Goal: Information Seeking & Learning: Learn about a topic

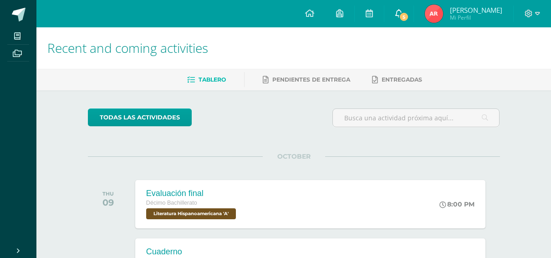
click at [406, 8] on link "5" at bounding box center [399, 13] width 29 height 27
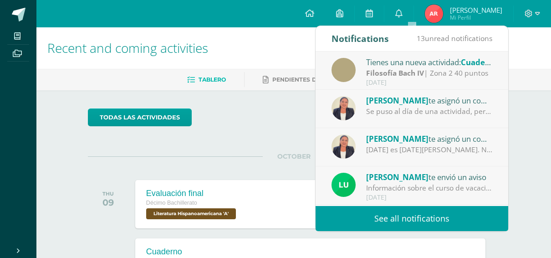
click at [443, 48] on div "13 unread notifications" at bounding box center [455, 39] width 76 height 26
click at [432, 64] on div "Tienes una nueva actividad: Cuaderno" at bounding box center [429, 62] width 127 height 12
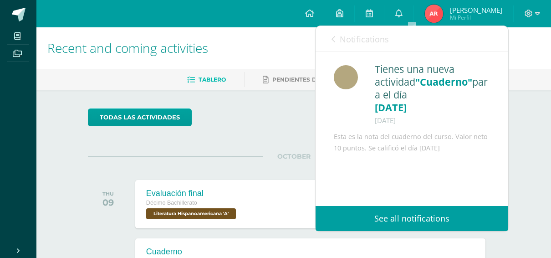
click at [362, 36] on span "Notifications" at bounding box center [364, 39] width 49 height 11
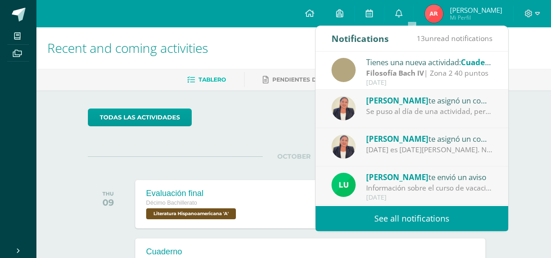
click at [403, 114] on div "Se puso al día de una actividad, pero le faltan 3 del libro. Favor de fotocopia…" at bounding box center [429, 111] width 127 height 10
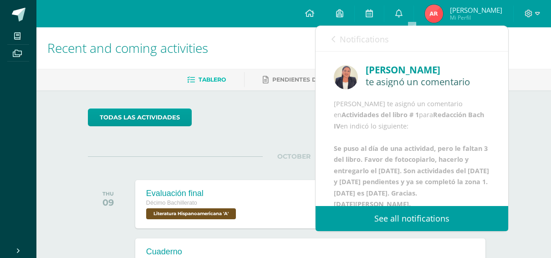
click at [371, 43] on span "Notifications" at bounding box center [364, 39] width 49 height 11
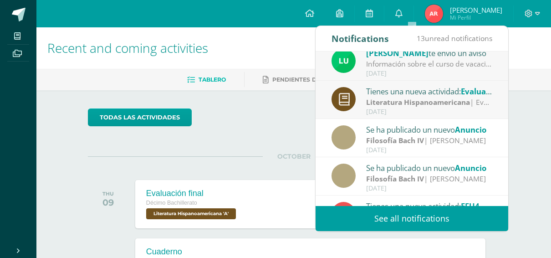
scroll to position [127, 0]
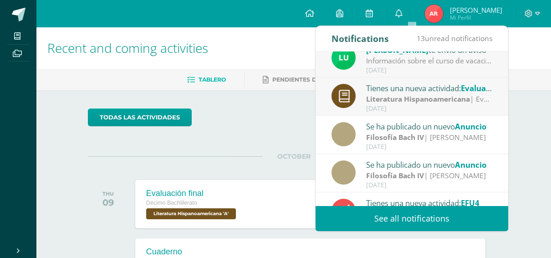
click at [385, 88] on div "Tienes una nueva actividad: Evaluación final" at bounding box center [429, 88] width 127 height 12
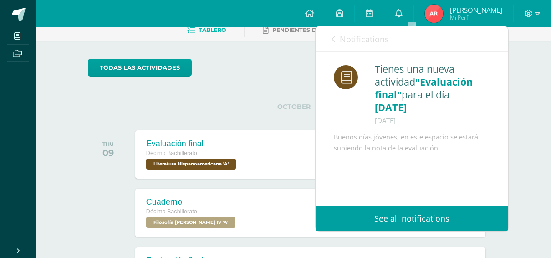
scroll to position [15, 0]
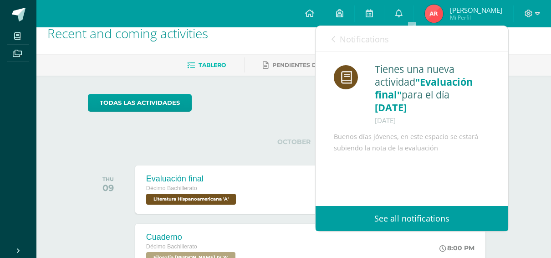
click at [359, 33] on link "Notifications" at bounding box center [360, 39] width 57 height 26
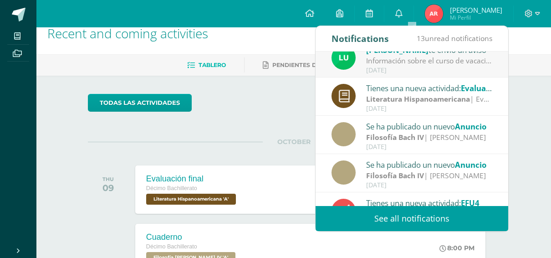
click at [413, 65] on div "Información sobre el curso de vacaciones: Buen día estimada comunidad. Esperamo…" at bounding box center [429, 61] width 127 height 10
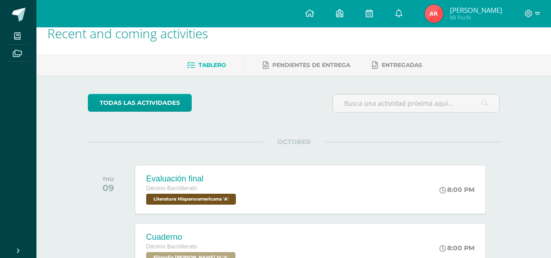
click at [262, 93] on div "todas las Actividades You don’t have any activities Check the rest of the perio…" at bounding box center [294, 229] width 449 height 307
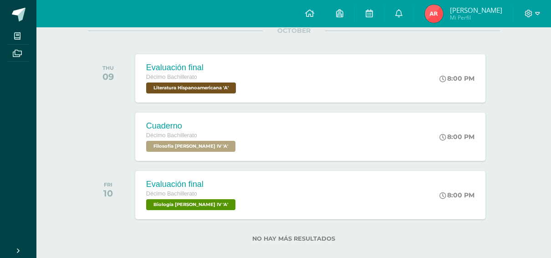
scroll to position [126, 0]
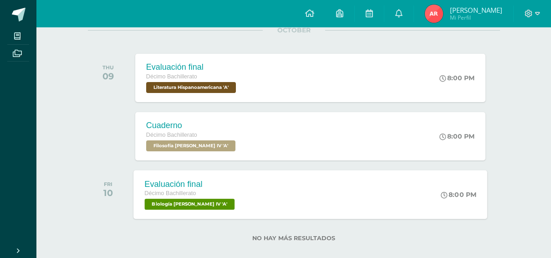
click at [200, 187] on div "Evaluación final" at bounding box center [190, 184] width 93 height 10
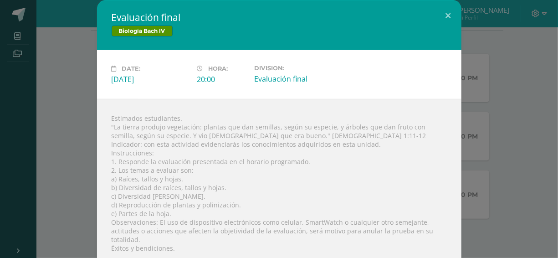
click at [84, 120] on div "Evaluación final Biología [PERSON_NAME] IV Date: [DATE] Hora: 20:00 Division:" at bounding box center [279, 137] width 551 height 275
